Goal: Task Accomplishment & Management: Manage account settings

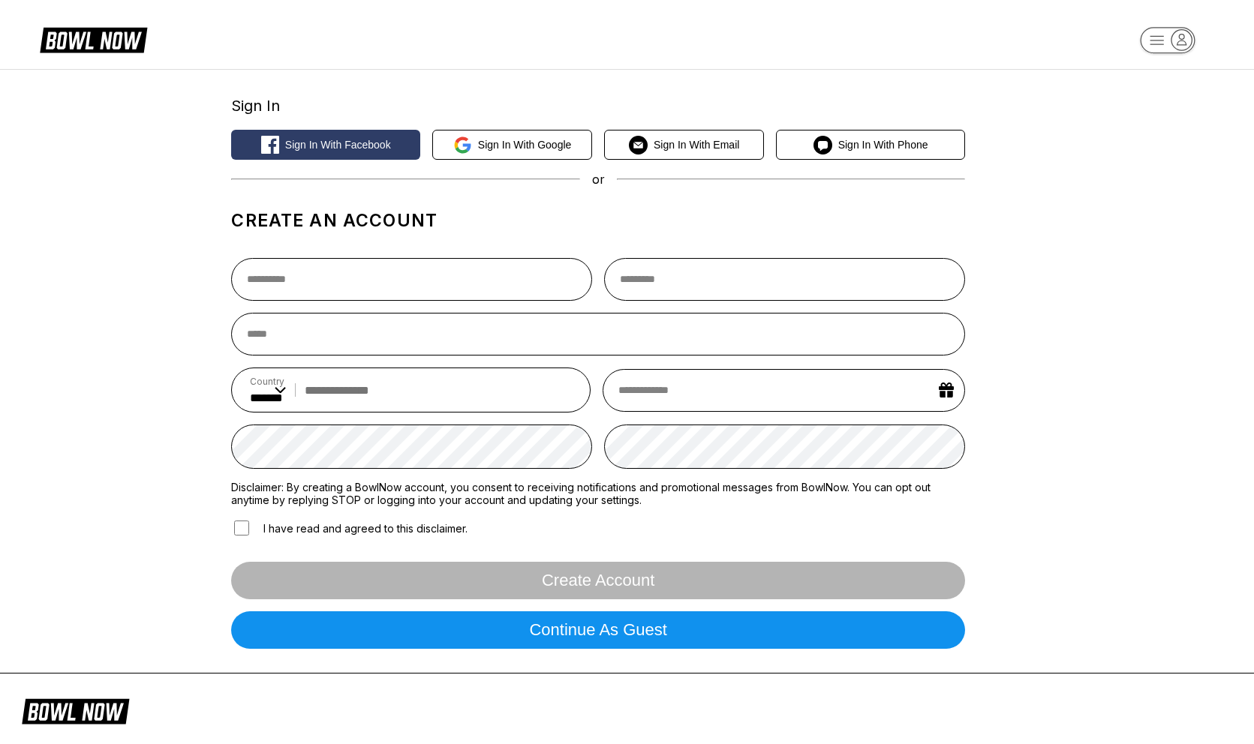
select select "**"
click at [1141, 50] on icon "button" at bounding box center [1167, 41] width 83 height 30
click at [1147, 114] on div "Center Sign In" at bounding box center [1168, 117] width 104 height 26
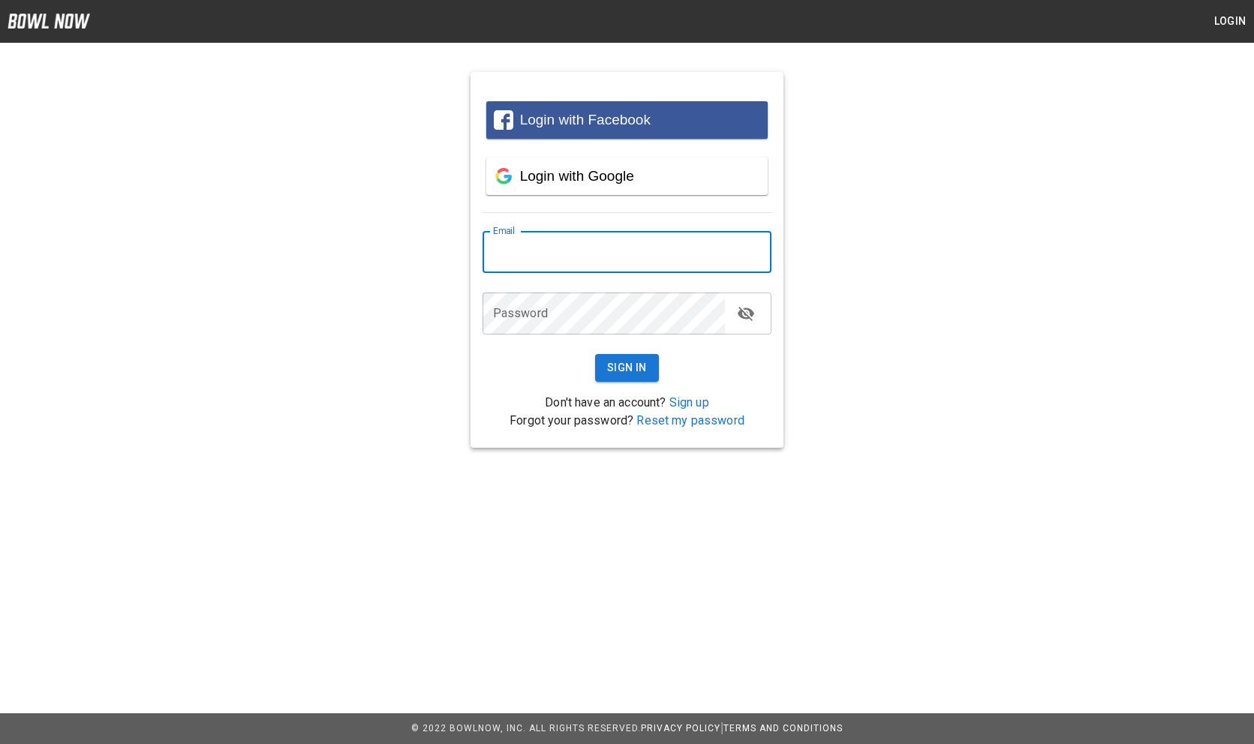
click at [533, 251] on input "email" at bounding box center [628, 252] width 290 height 42
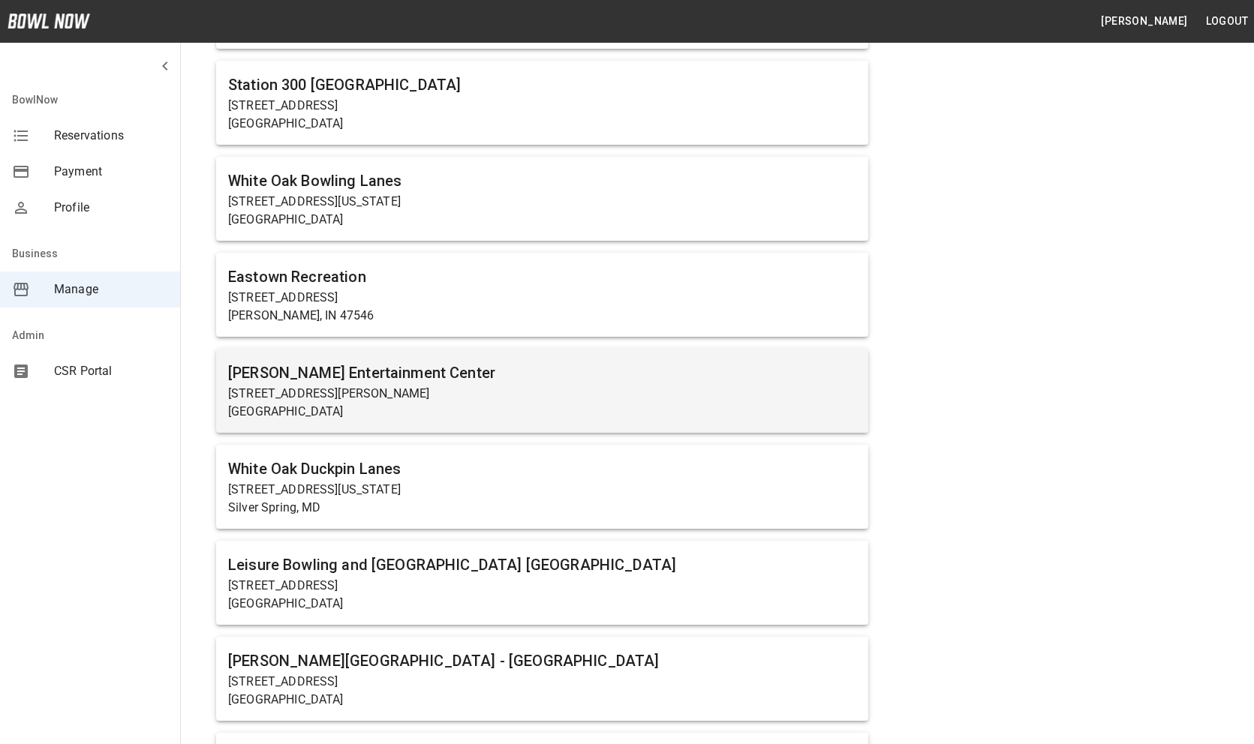
click at [303, 405] on p "[GEOGRAPHIC_DATA]" at bounding box center [542, 412] width 628 height 18
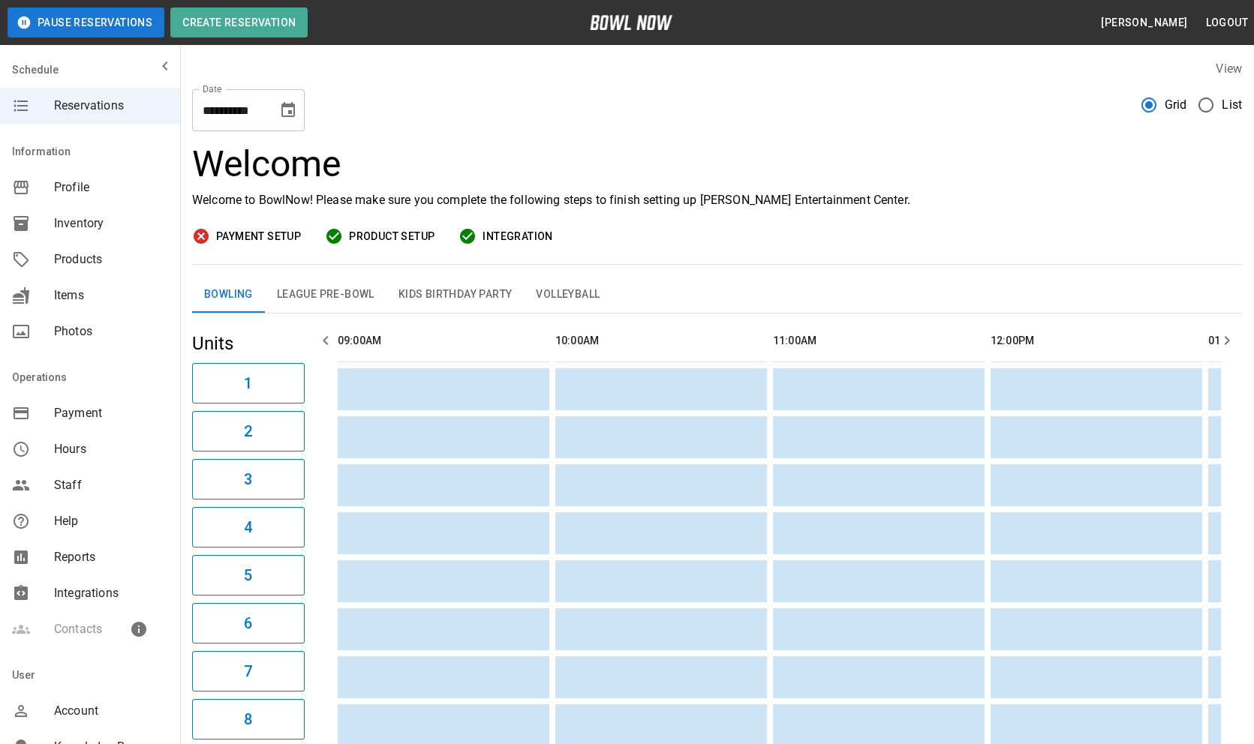
scroll to position [0, 2623]
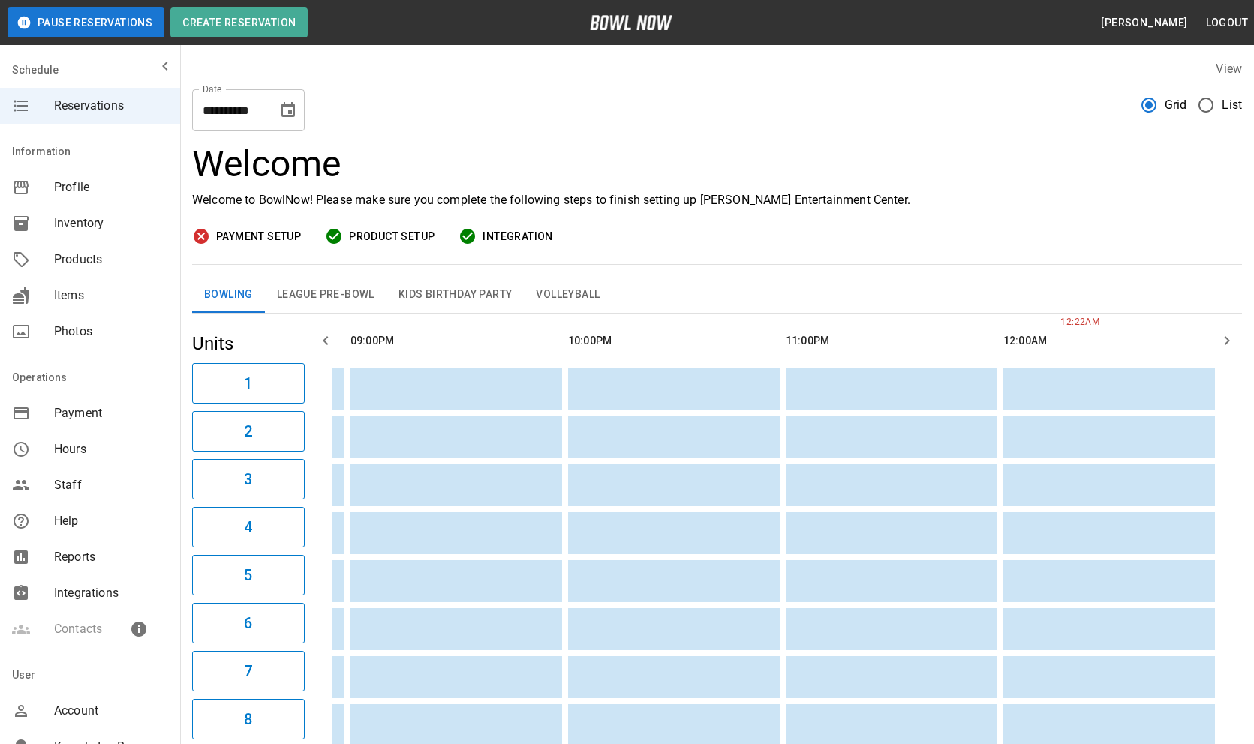
click at [122, 425] on div "Payment" at bounding box center [90, 414] width 180 height 36
